Goal: Task Accomplishment & Management: Manage account settings

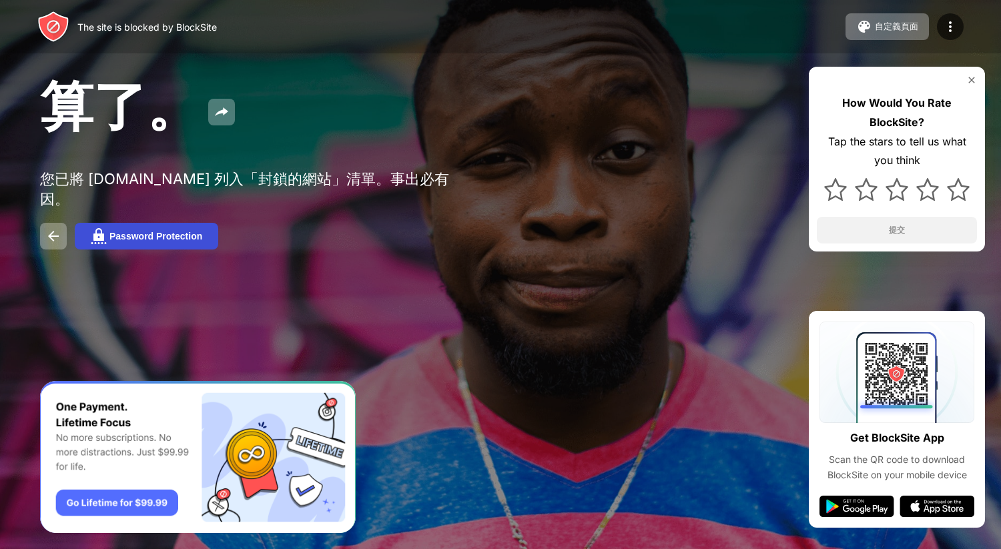
click at [134, 242] on div "Password Protection" at bounding box center [155, 236] width 93 height 11
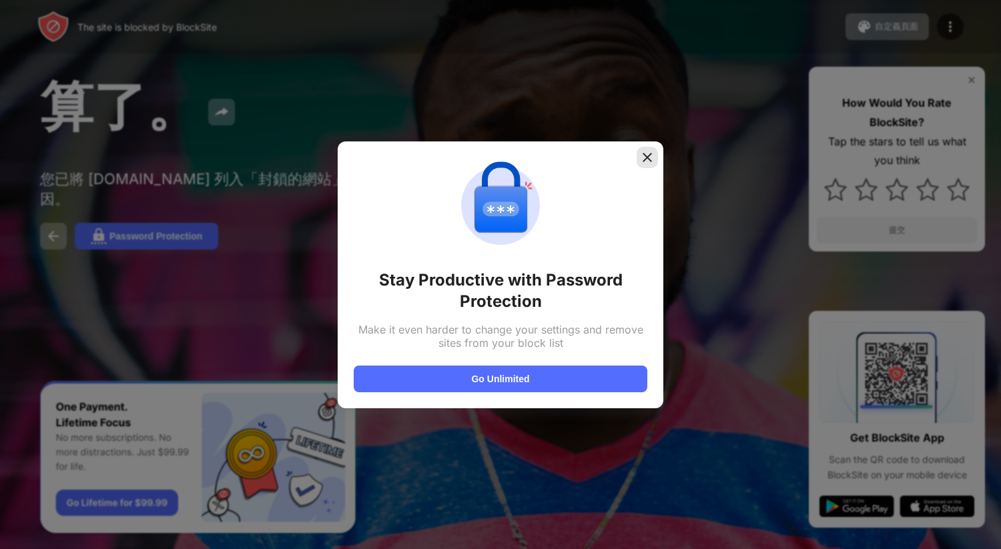
click at [644, 153] on img at bounding box center [647, 157] width 13 height 13
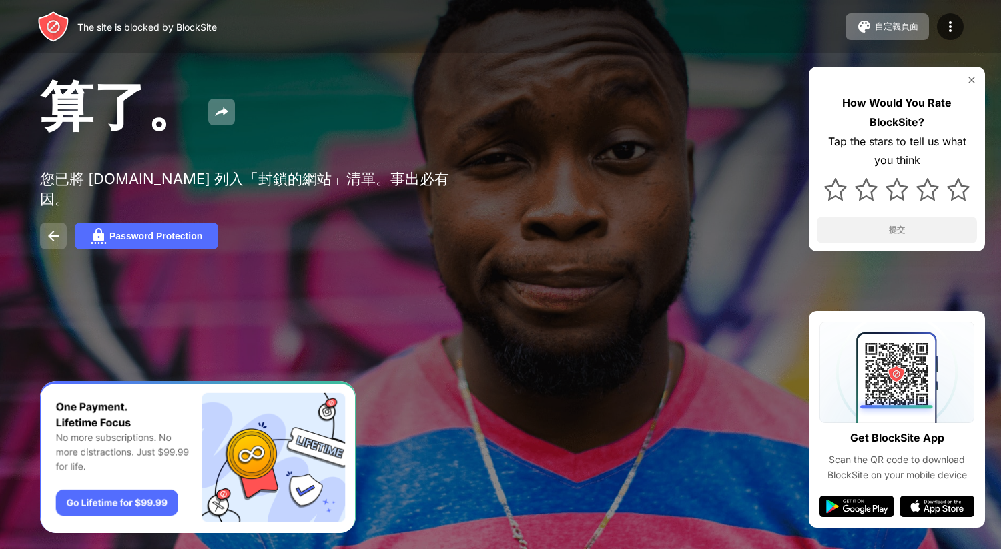
click at [57, 236] on img at bounding box center [53, 236] width 16 height 16
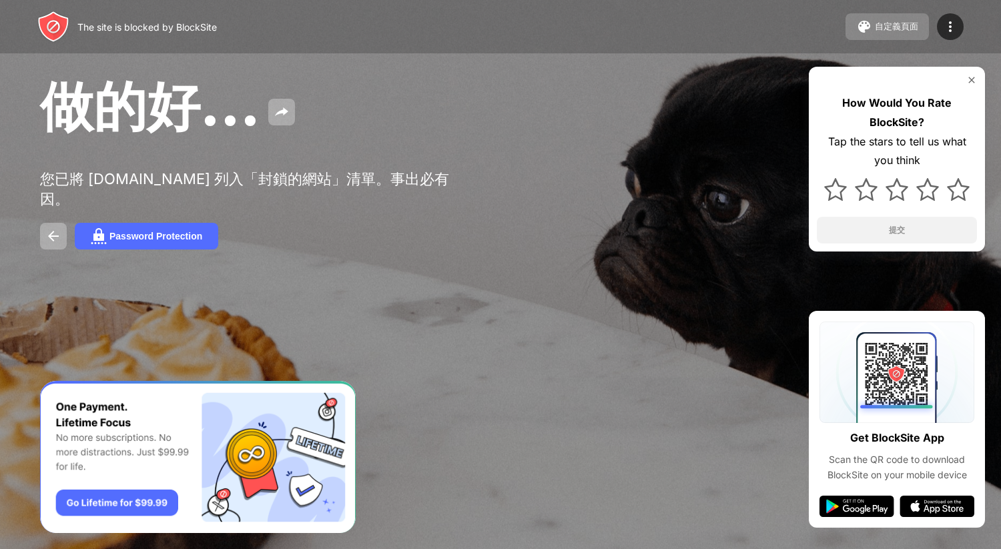
click at [876, 25] on div "自定義頁面" at bounding box center [896, 27] width 43 height 12
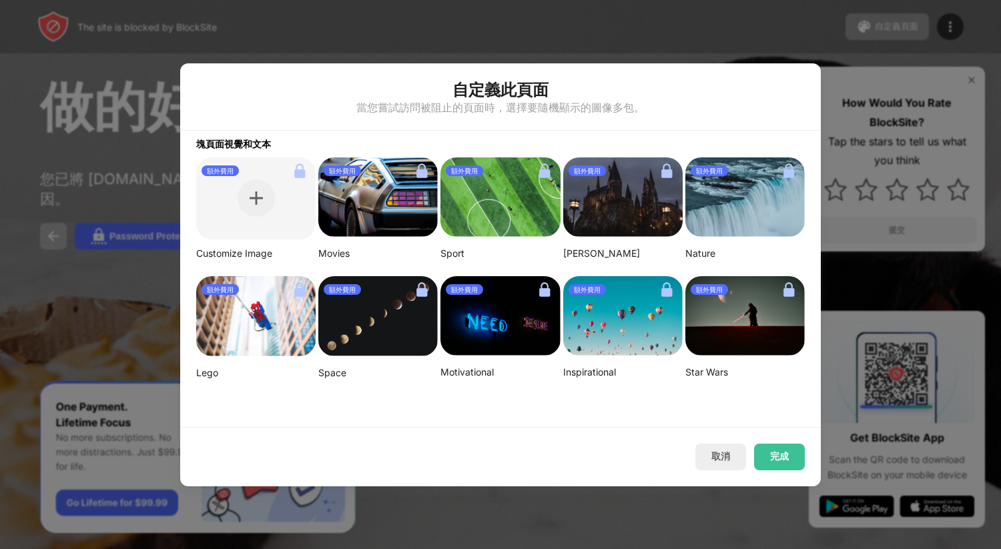
click at [677, 29] on div at bounding box center [500, 274] width 1001 height 549
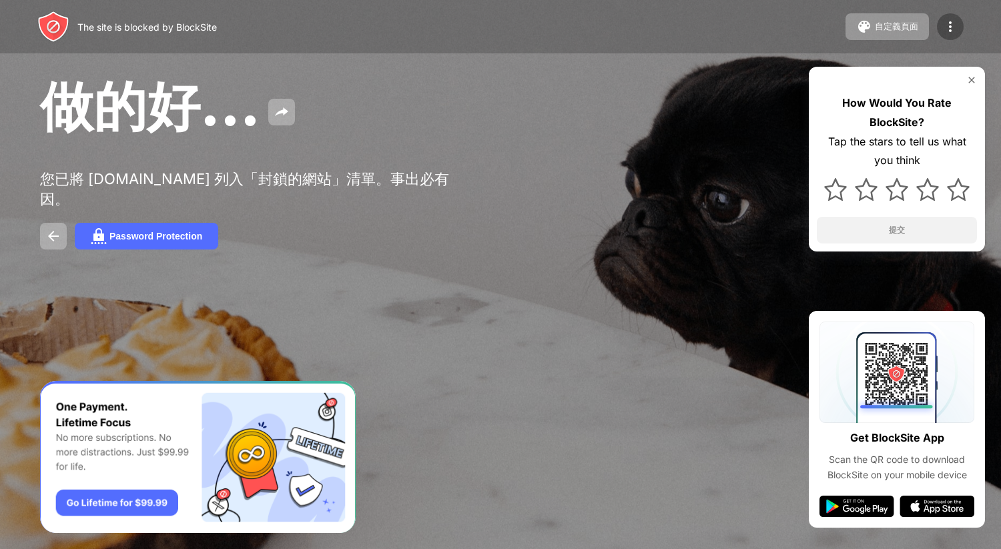
click at [945, 26] on img at bounding box center [950, 27] width 16 height 16
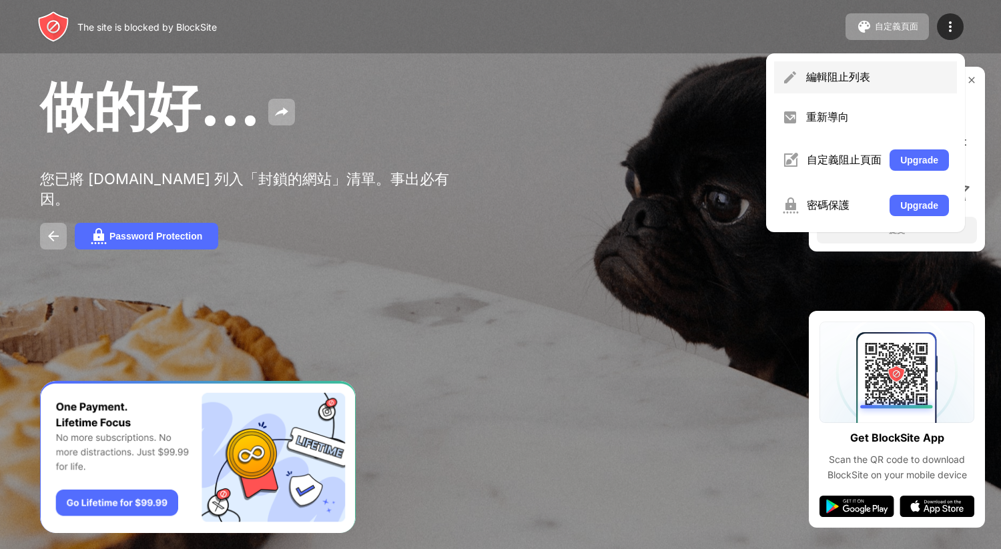
click at [806, 70] on div "編輯阻止列表" at bounding box center [877, 77] width 143 height 15
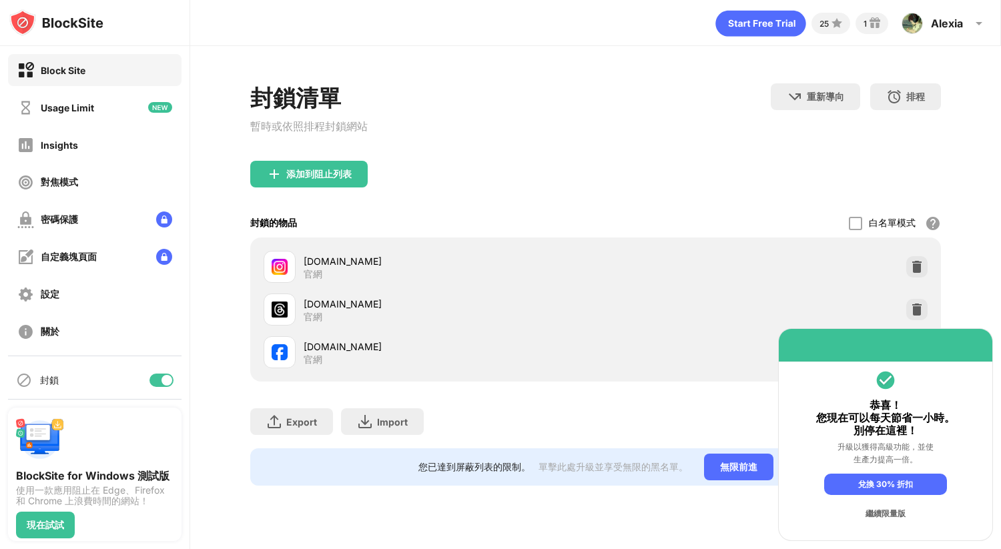
click at [899, 513] on div "繼續限量版" at bounding box center [885, 513] width 123 height 21
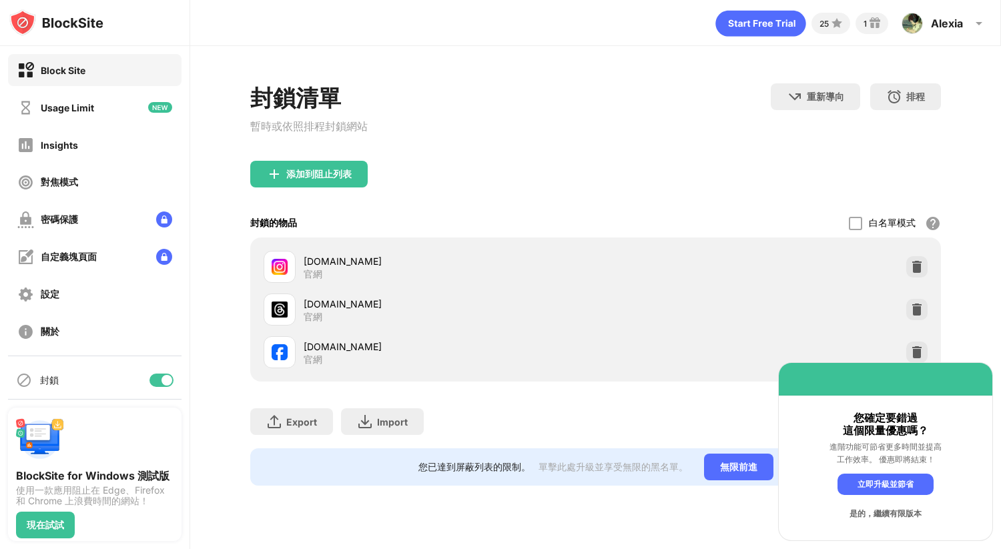
click at [915, 513] on div "是的，繼續有限版本" at bounding box center [886, 513] width 96 height 21
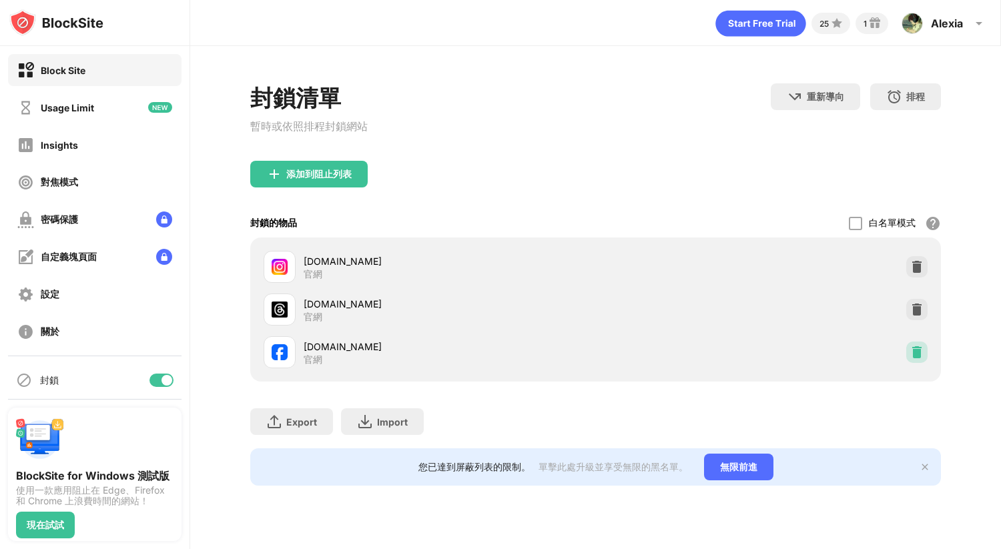
click at [920, 352] on img at bounding box center [916, 352] width 13 height 13
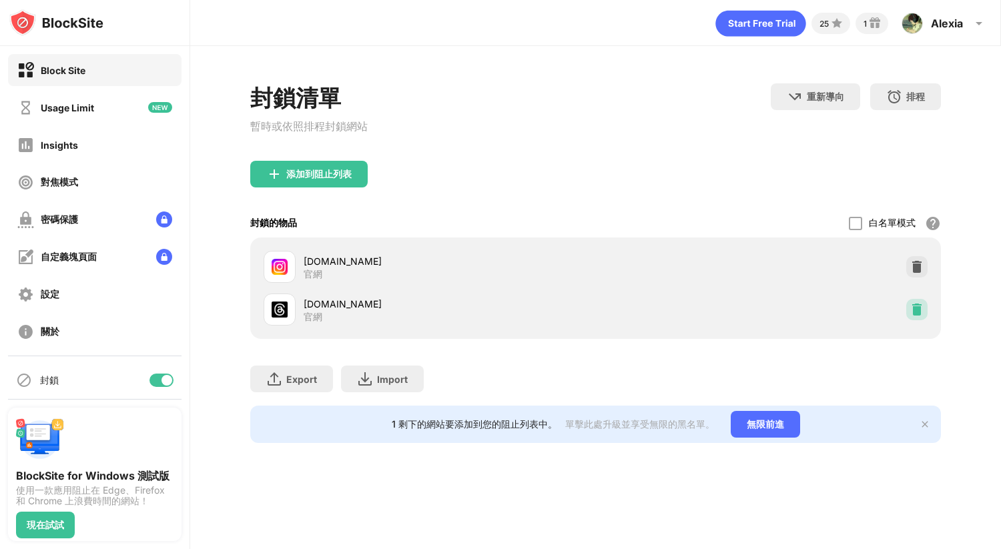
click at [920, 316] on img at bounding box center [916, 309] width 13 height 13
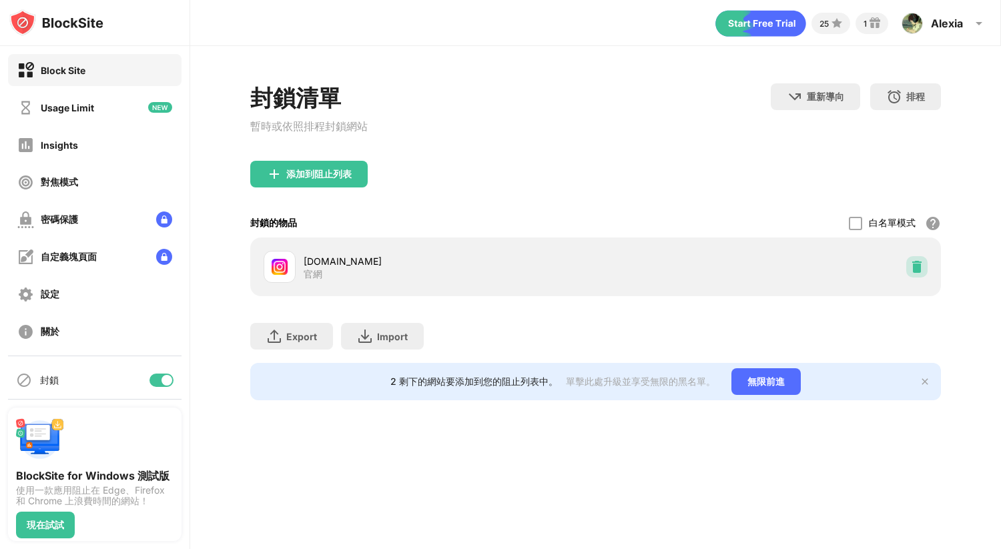
click at [919, 273] on img at bounding box center [916, 266] width 13 height 13
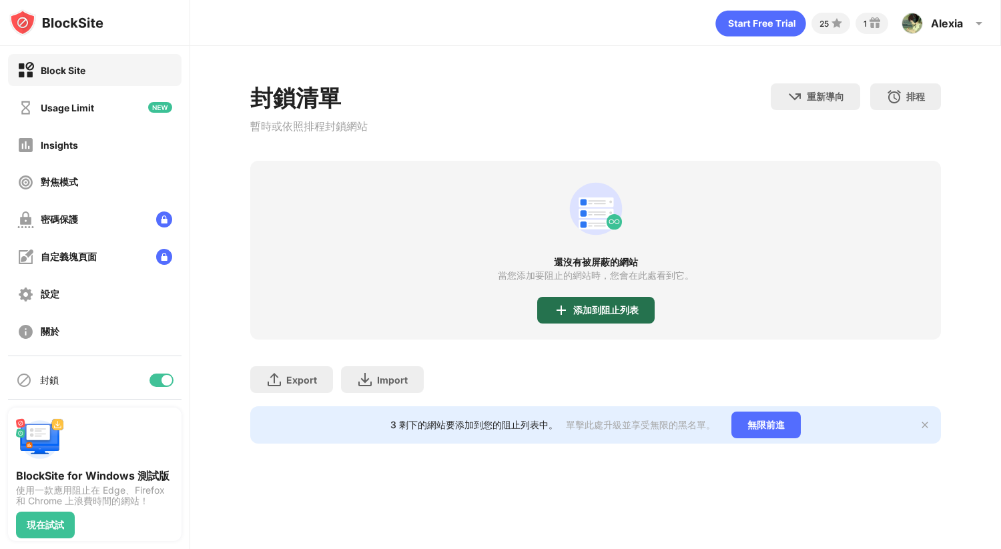
click at [632, 310] on div "添加到阻止列表" at bounding box center [605, 310] width 65 height 11
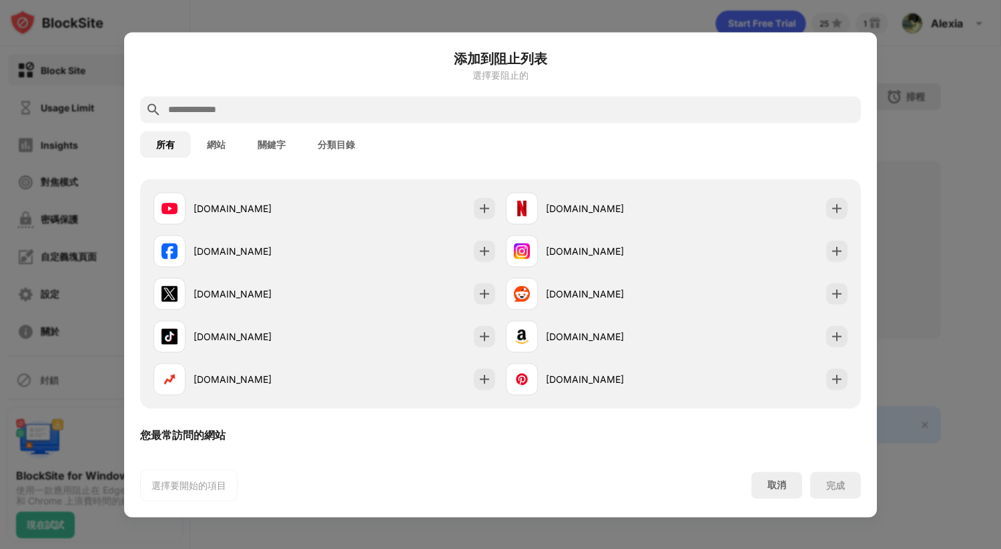
scroll to position [208, 0]
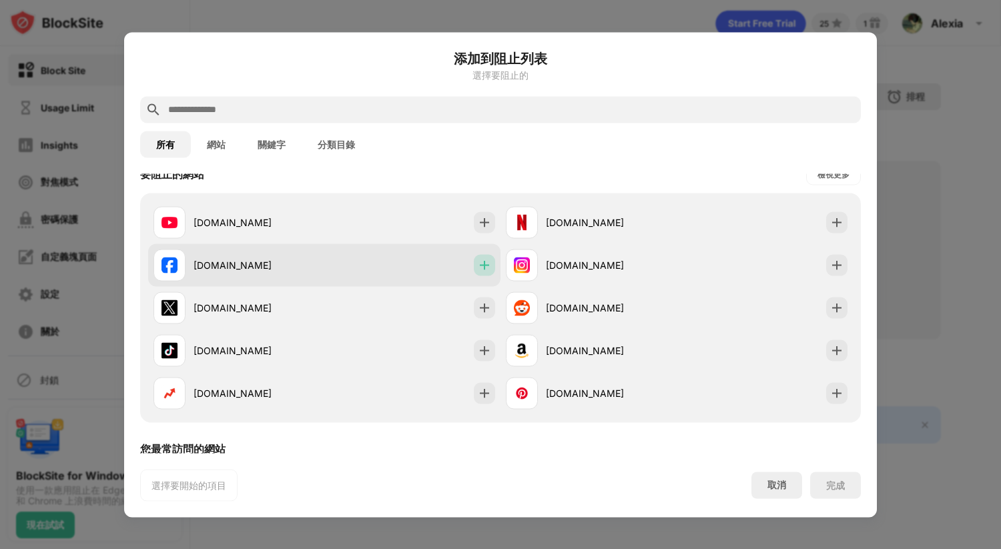
click at [482, 261] on img at bounding box center [484, 264] width 13 height 13
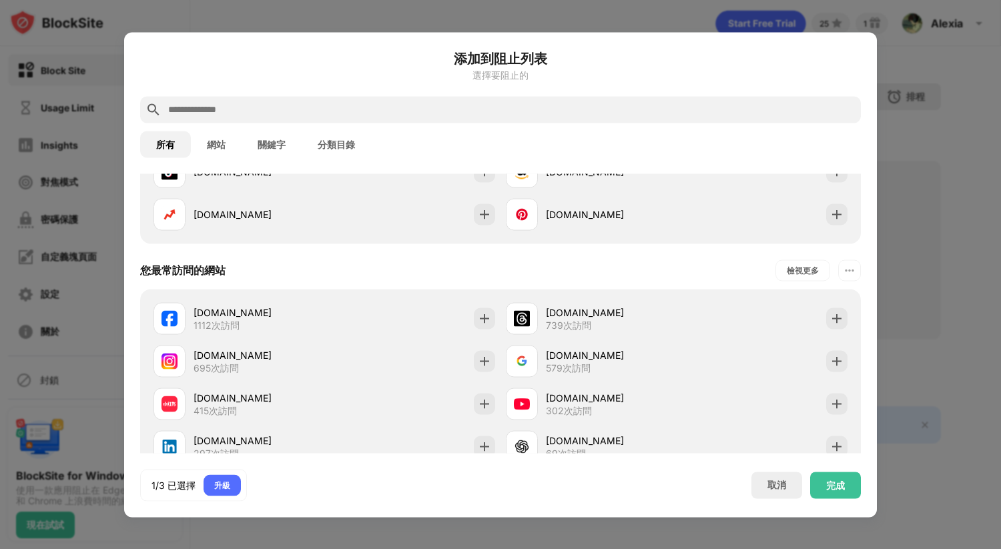
scroll to position [384, 0]
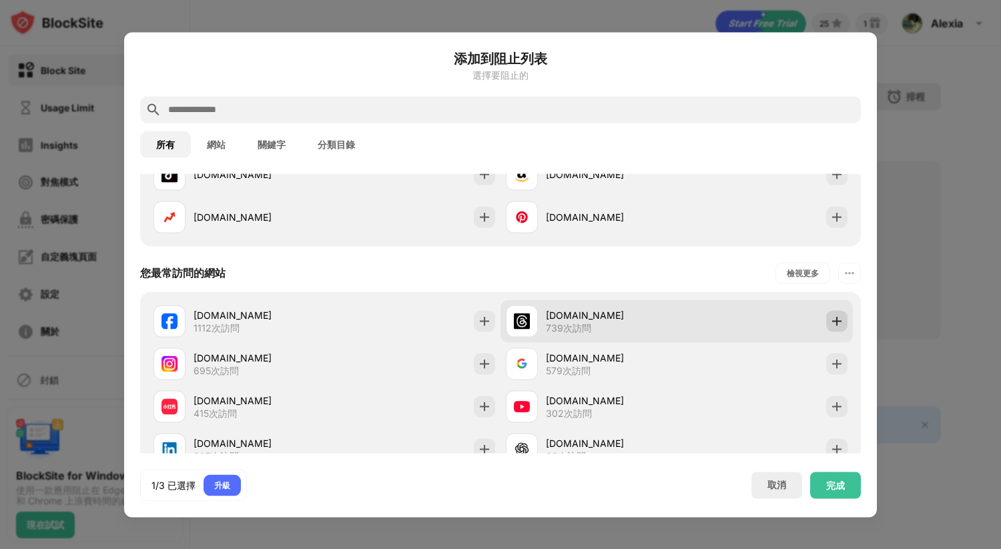
click at [837, 318] on img at bounding box center [836, 320] width 13 height 13
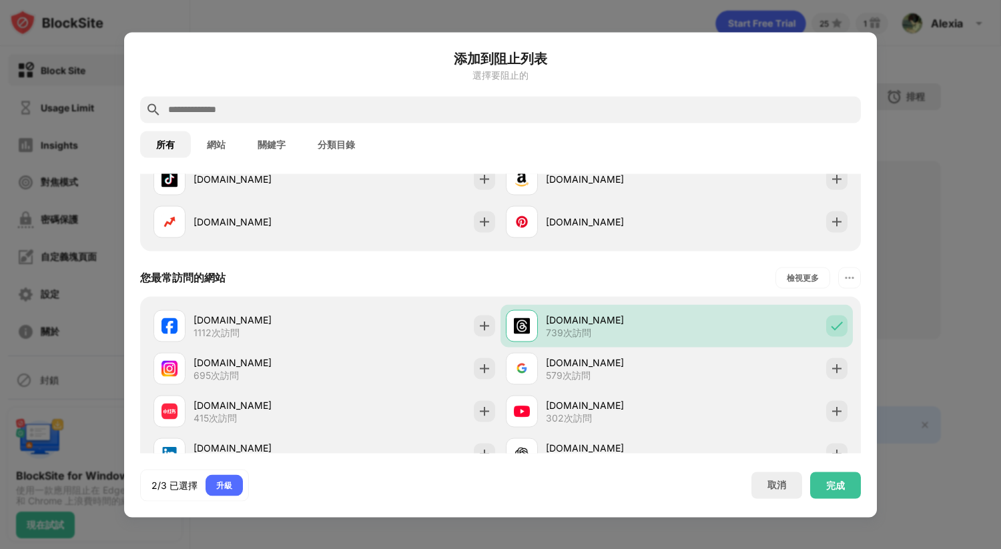
scroll to position [380, 0]
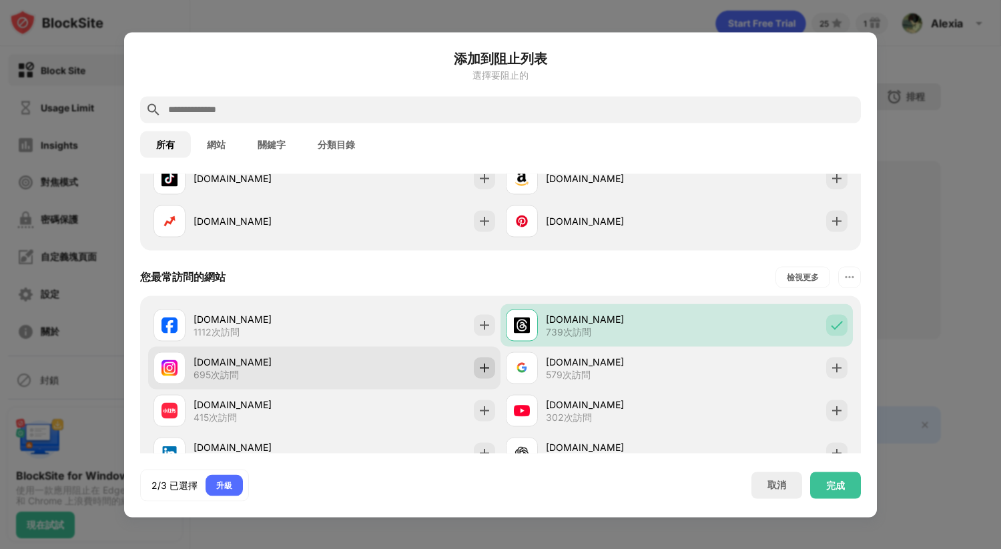
click at [482, 365] on img at bounding box center [484, 367] width 13 height 13
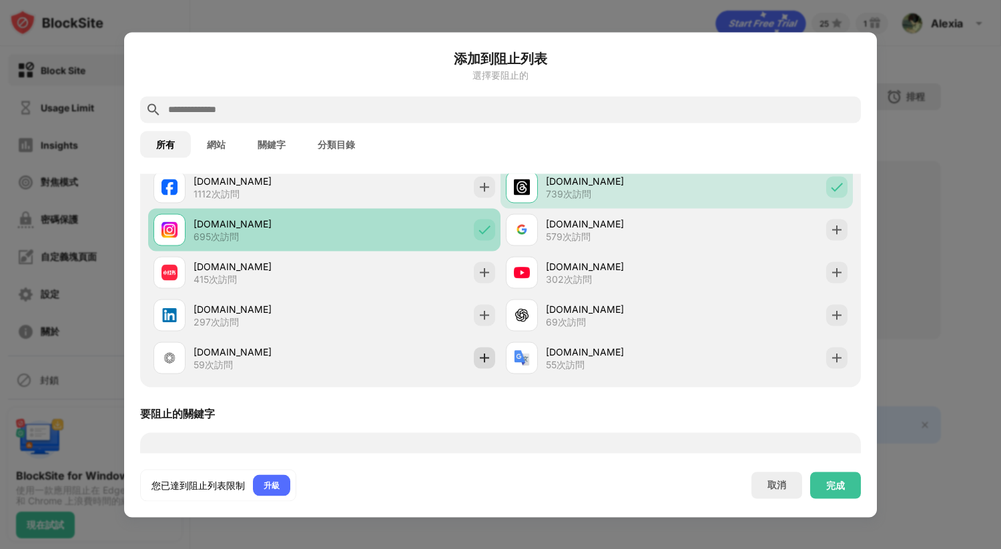
scroll to position [0, 0]
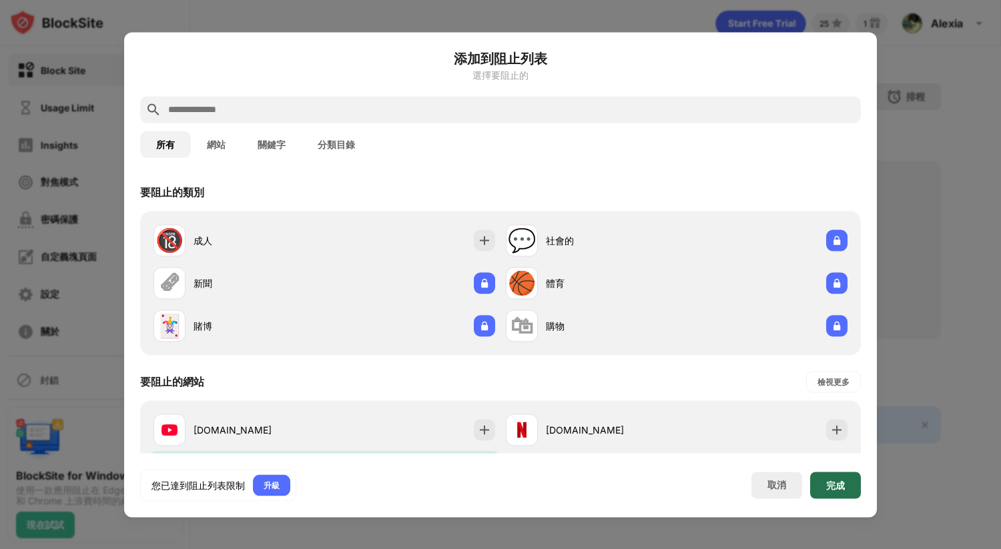
click at [832, 488] on div "完成" at bounding box center [835, 485] width 19 height 11
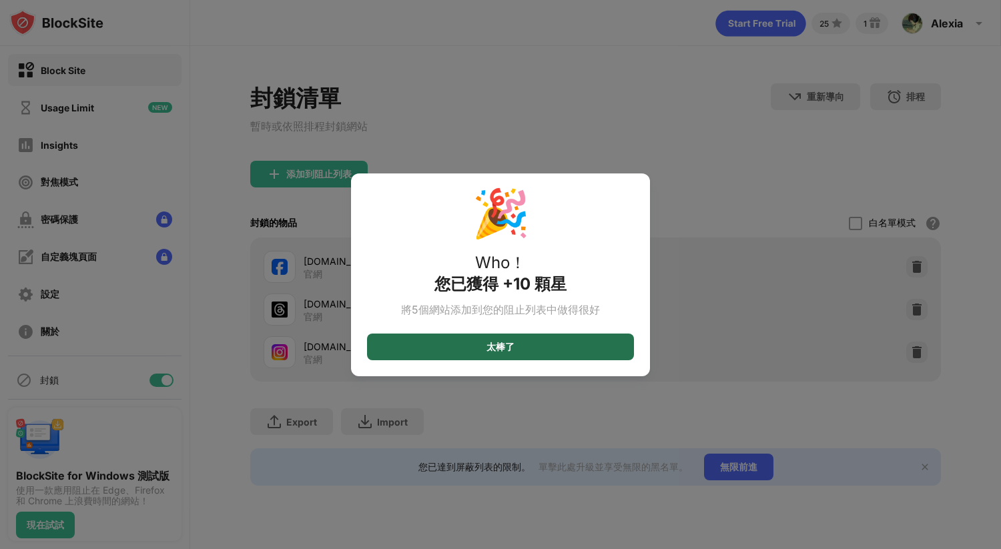
click at [606, 348] on div "太棒了" at bounding box center [500, 347] width 267 height 27
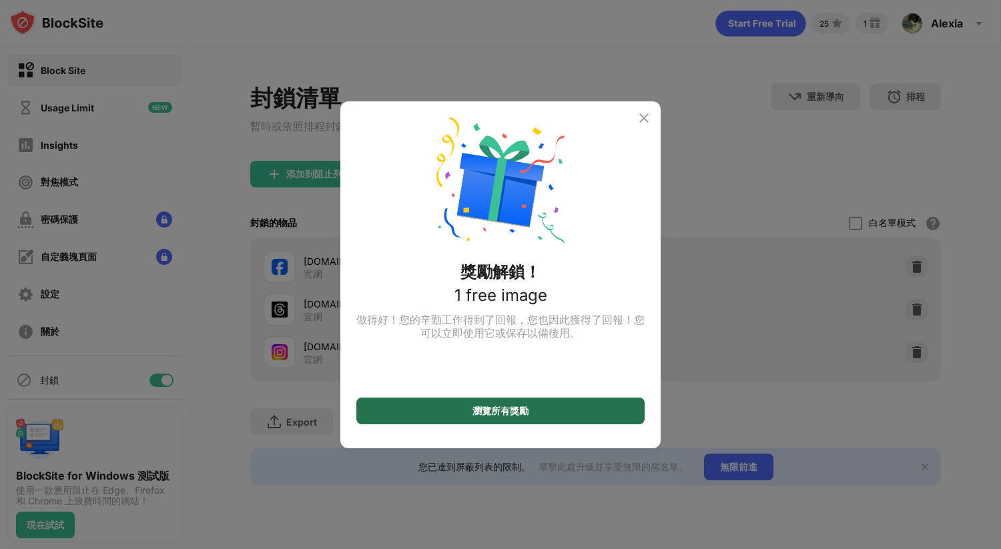
click at [571, 410] on div "瀏覽所有獎勵" at bounding box center [500, 411] width 288 height 27
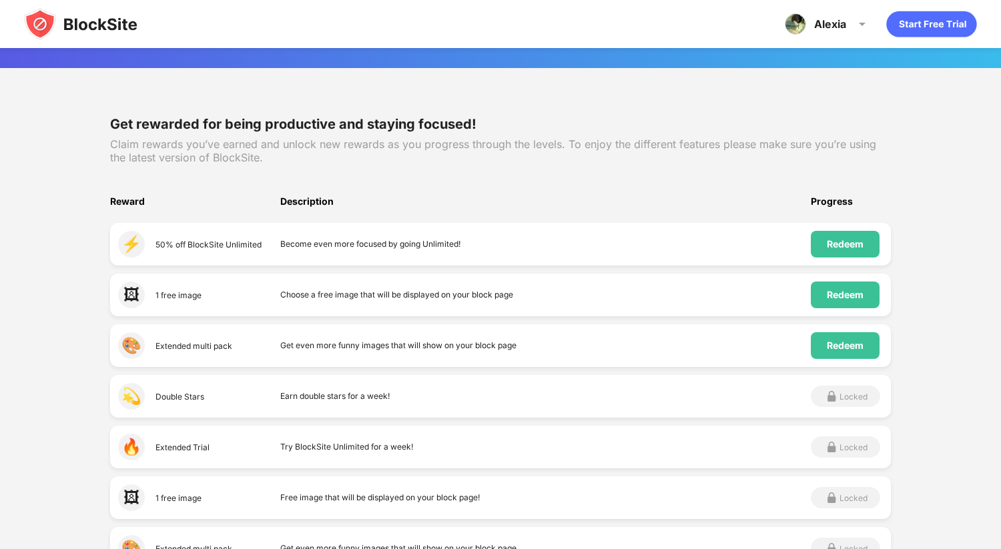
scroll to position [129, 0]
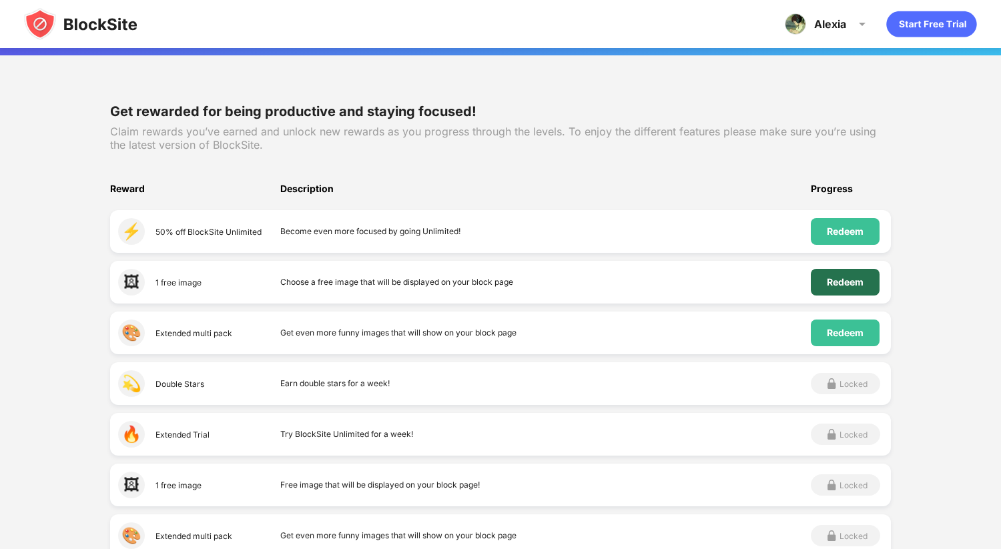
click at [827, 280] on div "Redeem" at bounding box center [845, 282] width 37 height 11
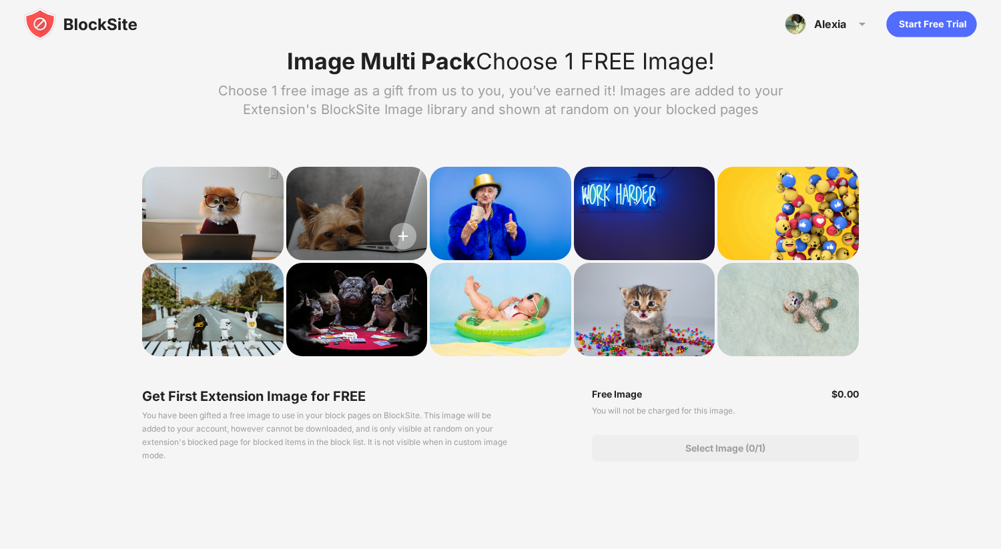
click at [405, 234] on img at bounding box center [403, 236] width 27 height 27
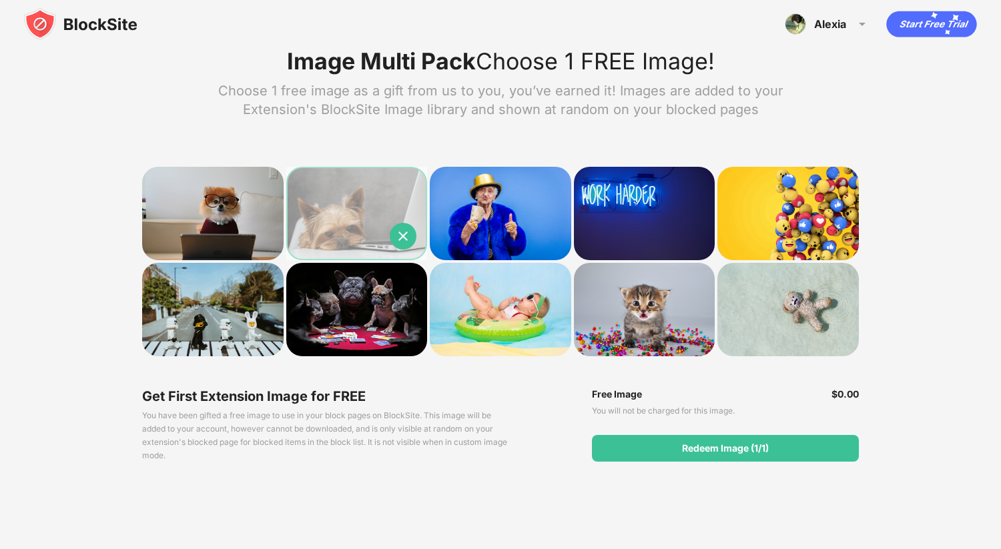
click at [220, 222] on div at bounding box center [212, 213] width 141 height 93
click at [407, 238] on img at bounding box center [403, 236] width 27 height 27
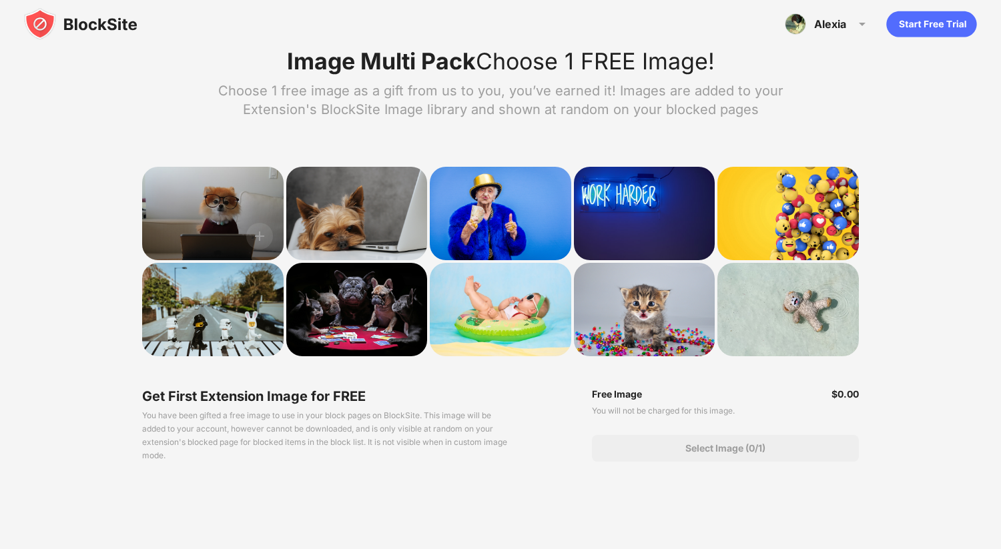
click at [260, 210] on div at bounding box center [212, 213] width 141 height 93
click at [258, 230] on img at bounding box center [259, 236] width 27 height 27
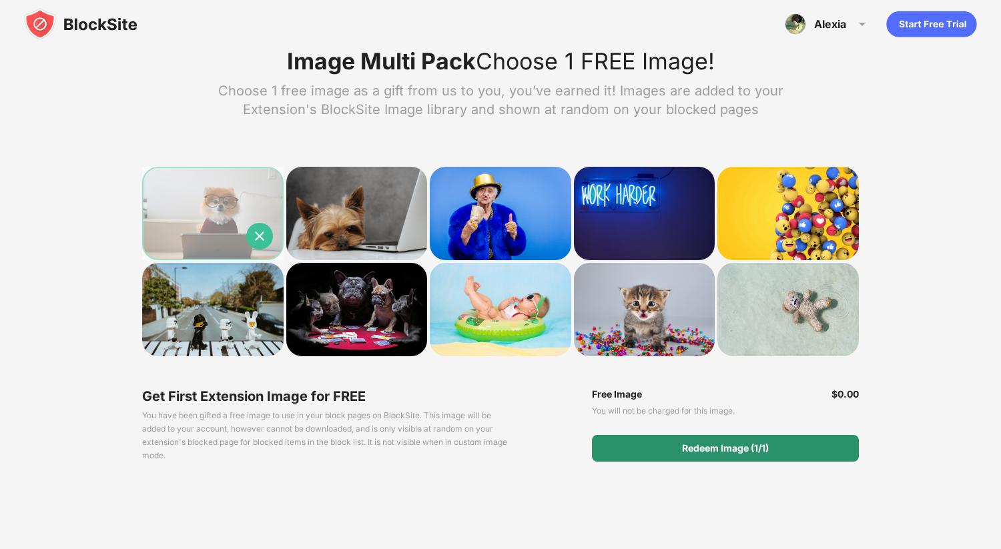
click at [723, 451] on div "Redeem Image (1/1)" at bounding box center [725, 448] width 87 height 11
